Goal: Information Seeking & Learning: Learn about a topic

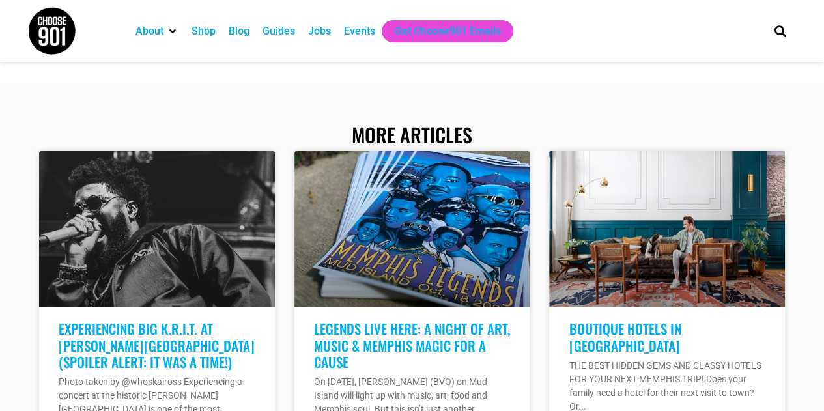
scroll to position [4559, 0]
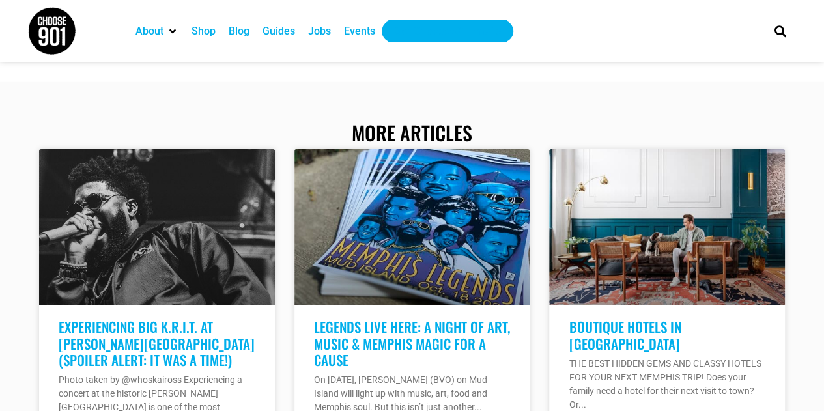
click at [451, 25] on div "Get Choose901 Emails" at bounding box center [448, 31] width 106 height 16
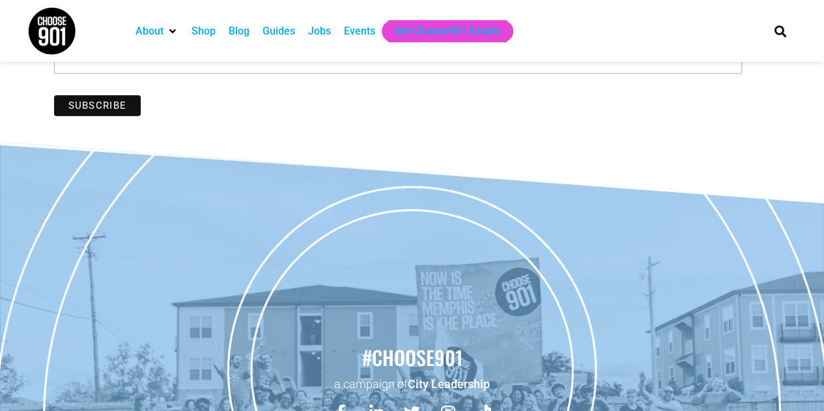
scroll to position [769, 0]
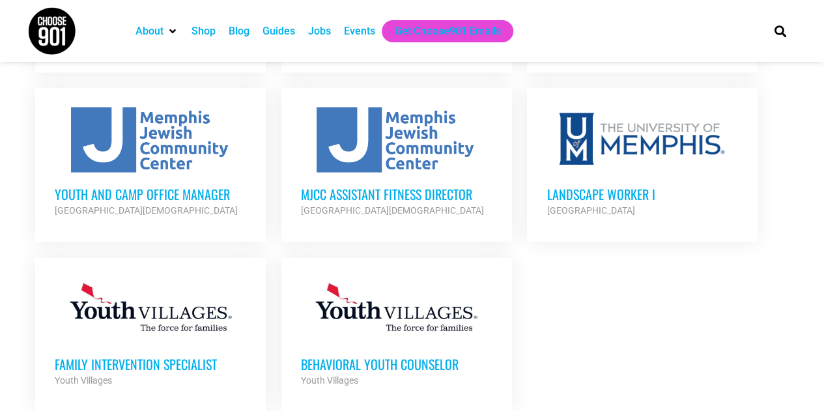
scroll to position [1498, 0]
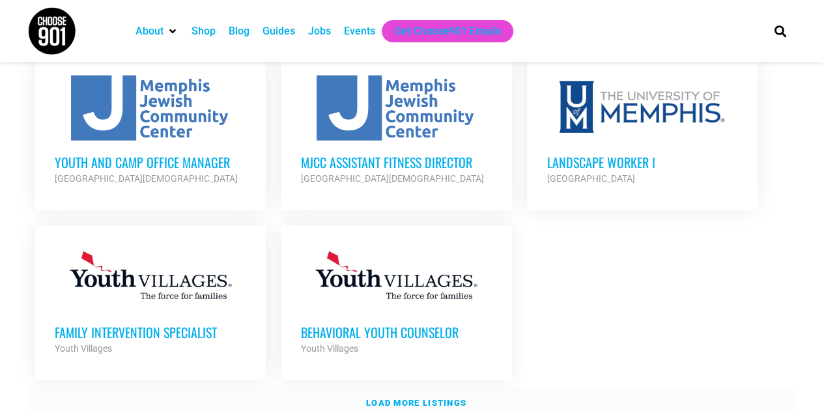
drag, startPoint x: 793, startPoint y: 101, endPoint x: 418, endPoint y: 384, distance: 469.8
click at [418, 398] on strong "Load more listings" at bounding box center [416, 403] width 100 height 10
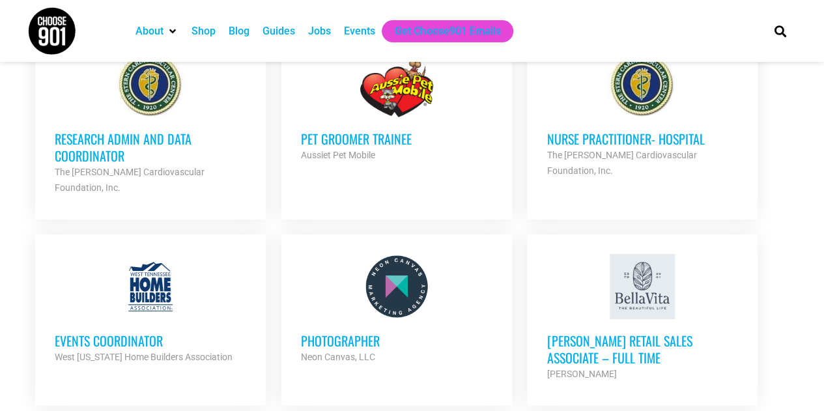
scroll to position [2084, 0]
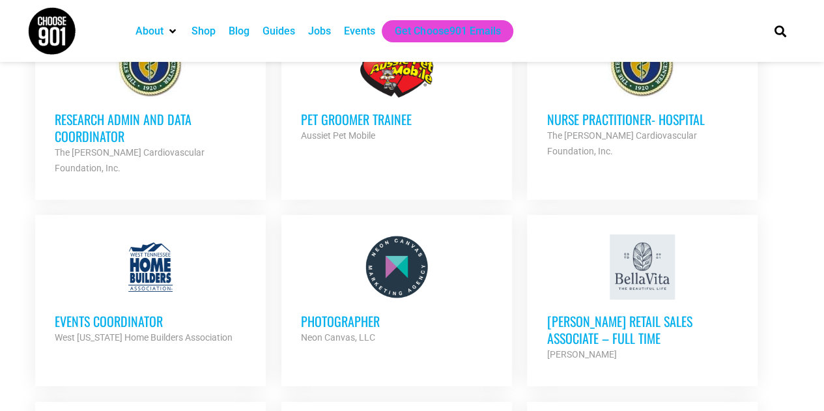
click at [141, 313] on h3 "Events Coordinator" at bounding box center [150, 321] width 191 height 17
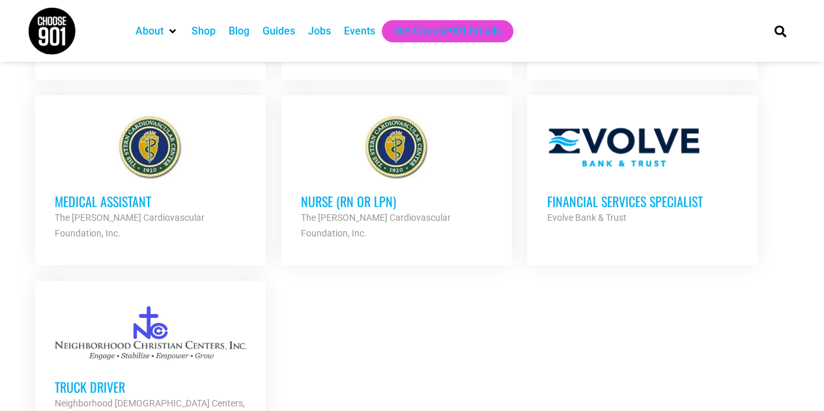
scroll to position [2801, 0]
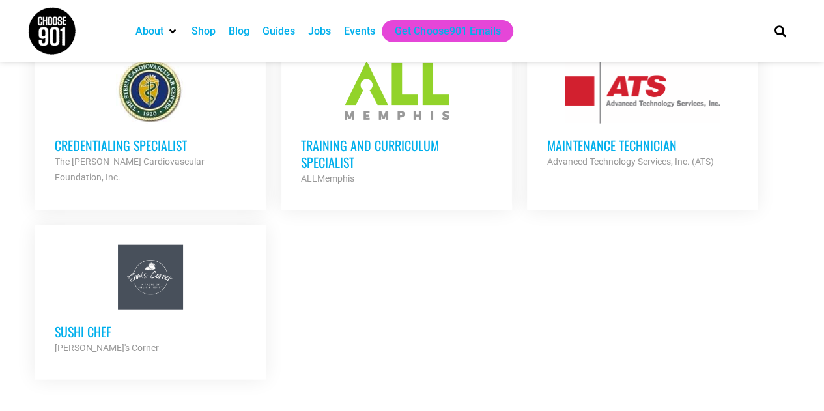
scroll to position [3908, 0]
